Goal: Contribute content

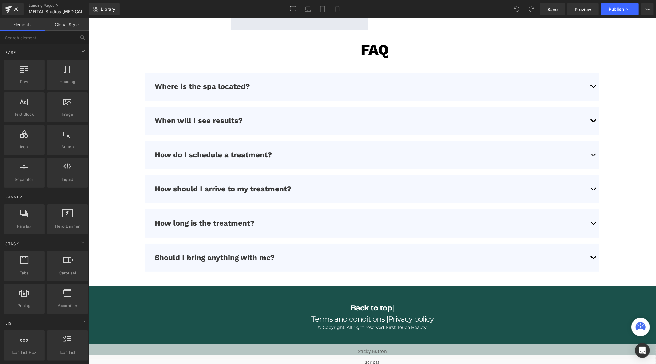
scroll to position [2050, 0]
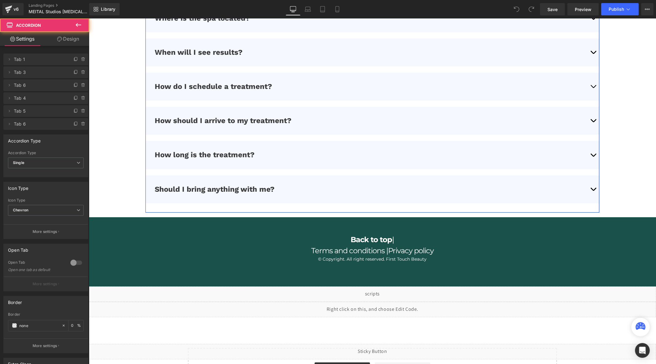
click at [587, 84] on button "button" at bounding box center [593, 86] width 12 height 28
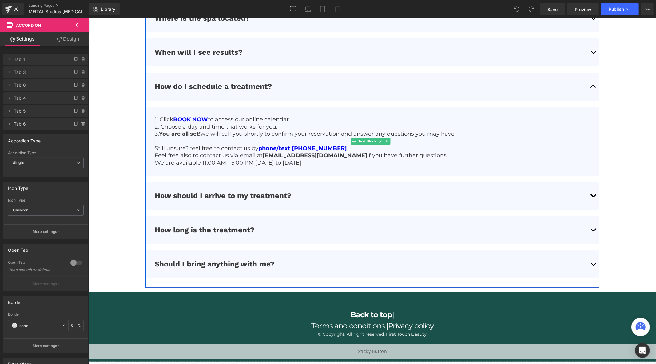
drag, startPoint x: 379, startPoint y: 148, endPoint x: 341, endPoint y: 149, distance: 37.8
click at [377, 148] on p "Still unsure? feel free to contact us by phone/text [PHONE_NUMBER]" at bounding box center [371, 148] width 435 height 7
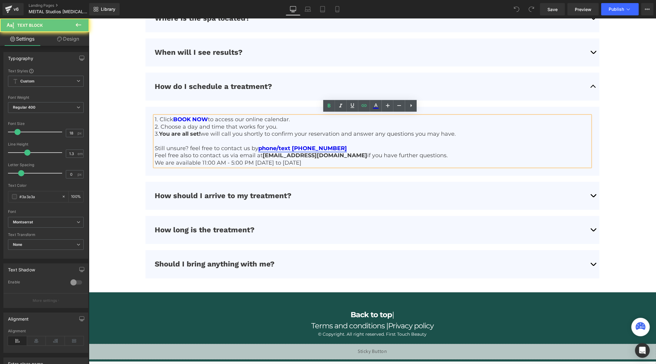
click at [325, 147] on link "phone/text [PHONE_NUMBER]" at bounding box center [302, 148] width 89 height 7
click at [329, 158] on span "Unlink" at bounding box center [331, 157] width 12 height 5
drag, startPoint x: 335, startPoint y: 148, endPoint x: 292, endPoint y: 147, distance: 42.4
click at [292, 147] on p "Still unsure? feel free to contact us by phone/text [PHONE_NUMBER]" at bounding box center [371, 148] width 435 height 7
paste div
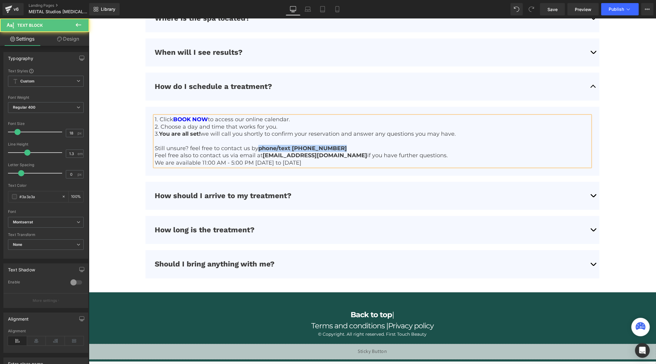
drag, startPoint x: 341, startPoint y: 149, endPoint x: 260, endPoint y: 146, distance: 81.2
click at [260, 146] on p "Still unsure? feel free to contact us by phone/text [PHONE_NUMBER]" at bounding box center [371, 148] width 435 height 7
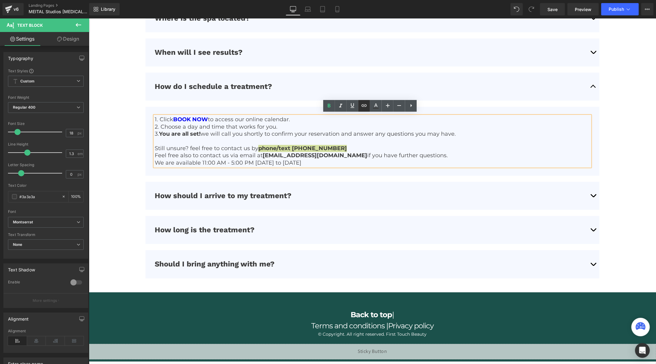
click at [363, 104] on icon at bounding box center [363, 105] width 7 height 7
click at [327, 161] on input "text" at bounding box center [313, 159] width 95 height 15
type input "tel:[PHONE_NUMBER]"
click at [365, 161] on icon "button" at bounding box center [366, 159] width 7 height 7
click at [378, 351] on div "Liquid" at bounding box center [372, 350] width 567 height 15
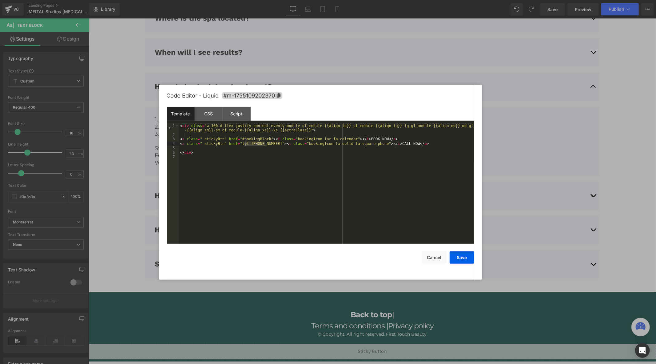
drag, startPoint x: 265, startPoint y: 145, endPoint x: 245, endPoint y: 146, distance: 20.0
click at [245, 146] on div "< div class = "w-100 d-flex justify-content-evenly module gf_module-{{align_lg}…" at bounding box center [326, 190] width 295 height 133
click at [263, 147] on div "< div class = "w-100 d-flex justify-content-evenly module gf_module-{{align_lg}…" at bounding box center [326, 190] width 295 height 133
drag, startPoint x: 265, startPoint y: 145, endPoint x: 237, endPoint y: 145, distance: 28.0
click at [237, 145] on div "< div class = "w-100 d-flex justify-content-evenly module gf_module-{{align_lg}…" at bounding box center [326, 190] width 295 height 133
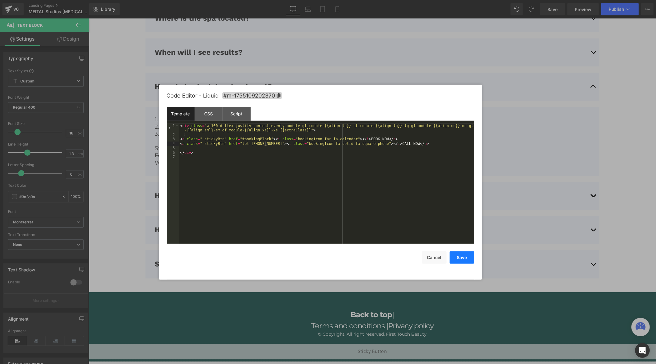
click at [457, 259] on button "Save" at bounding box center [462, 257] width 25 height 12
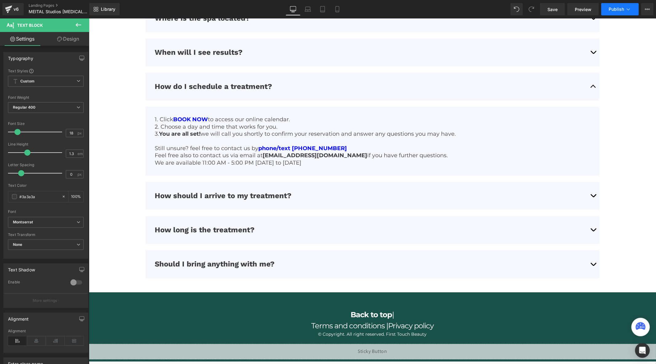
click at [613, 8] on span "Publish" at bounding box center [616, 9] width 15 height 5
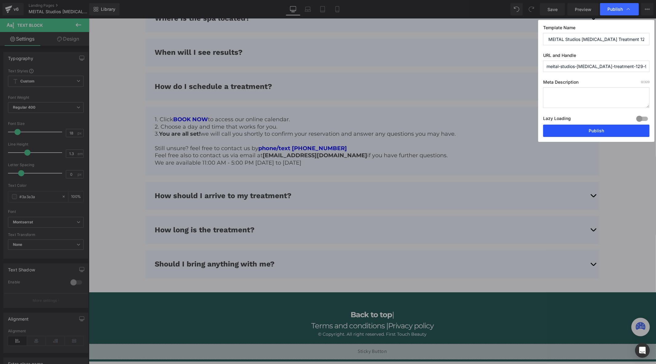
click at [572, 131] on button "Publish" at bounding box center [596, 131] width 106 height 12
